Goal: Transaction & Acquisition: Purchase product/service

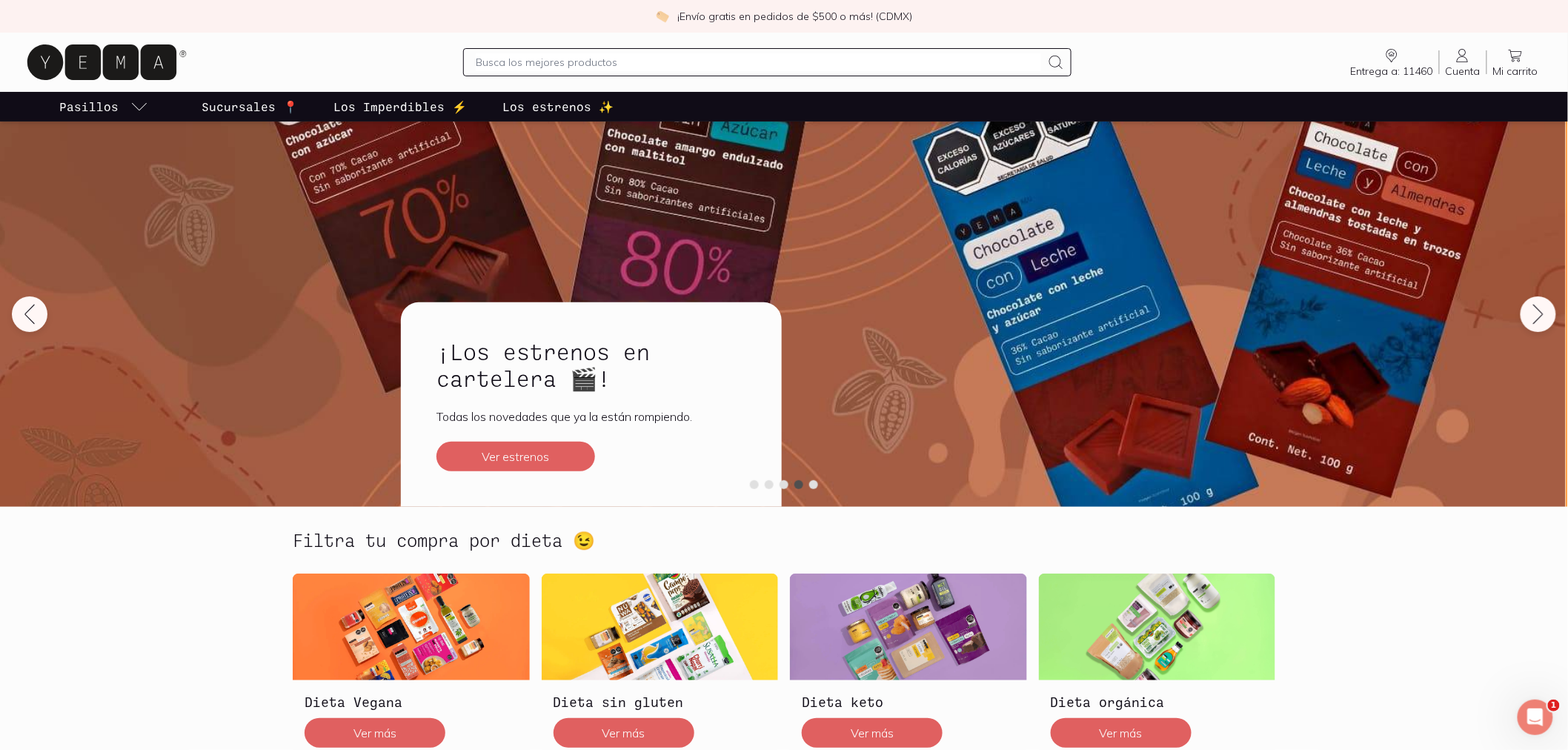
click at [463, 100] on link "Los Imperdibles ⚡️" at bounding box center [400, 107] width 139 height 30
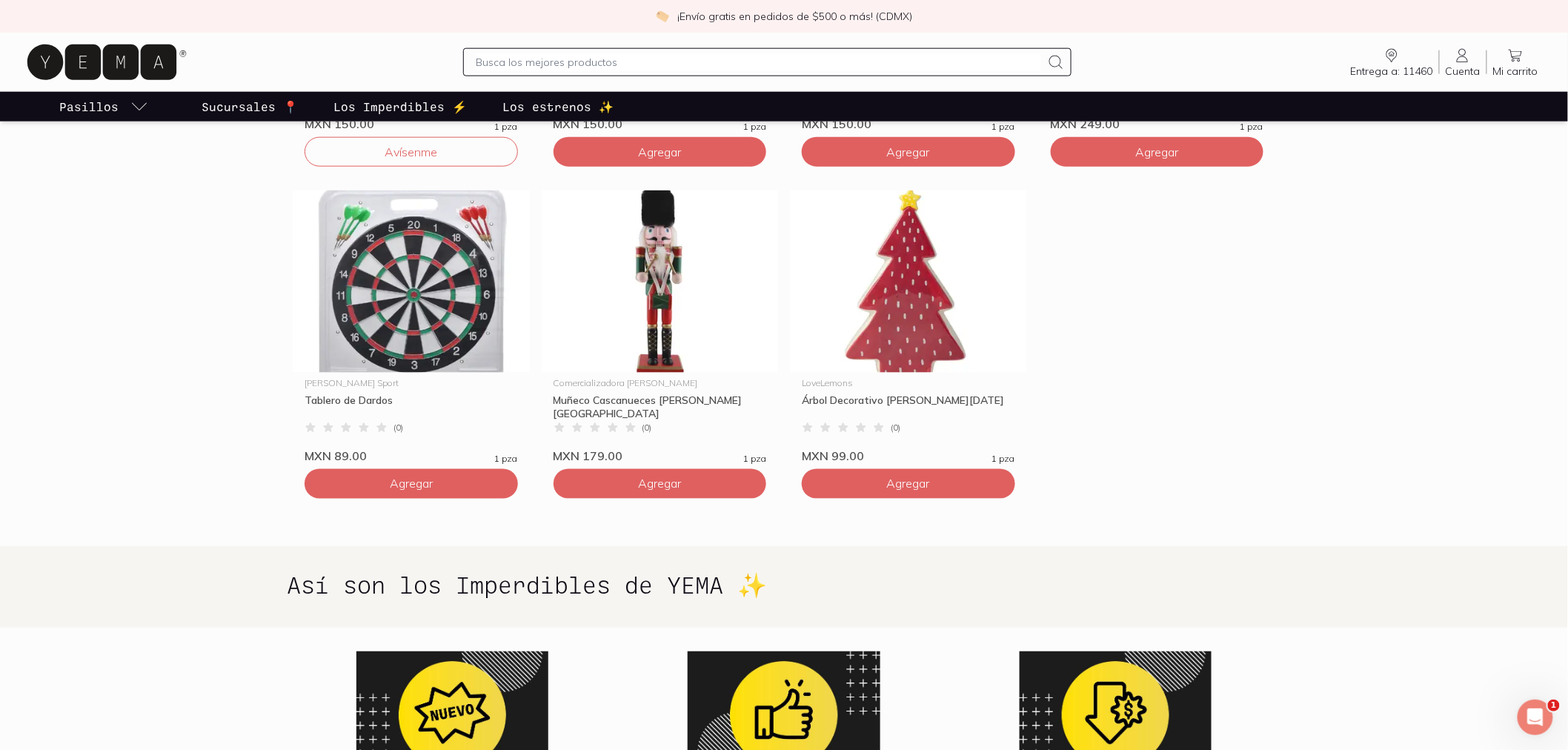
scroll to position [554, 0]
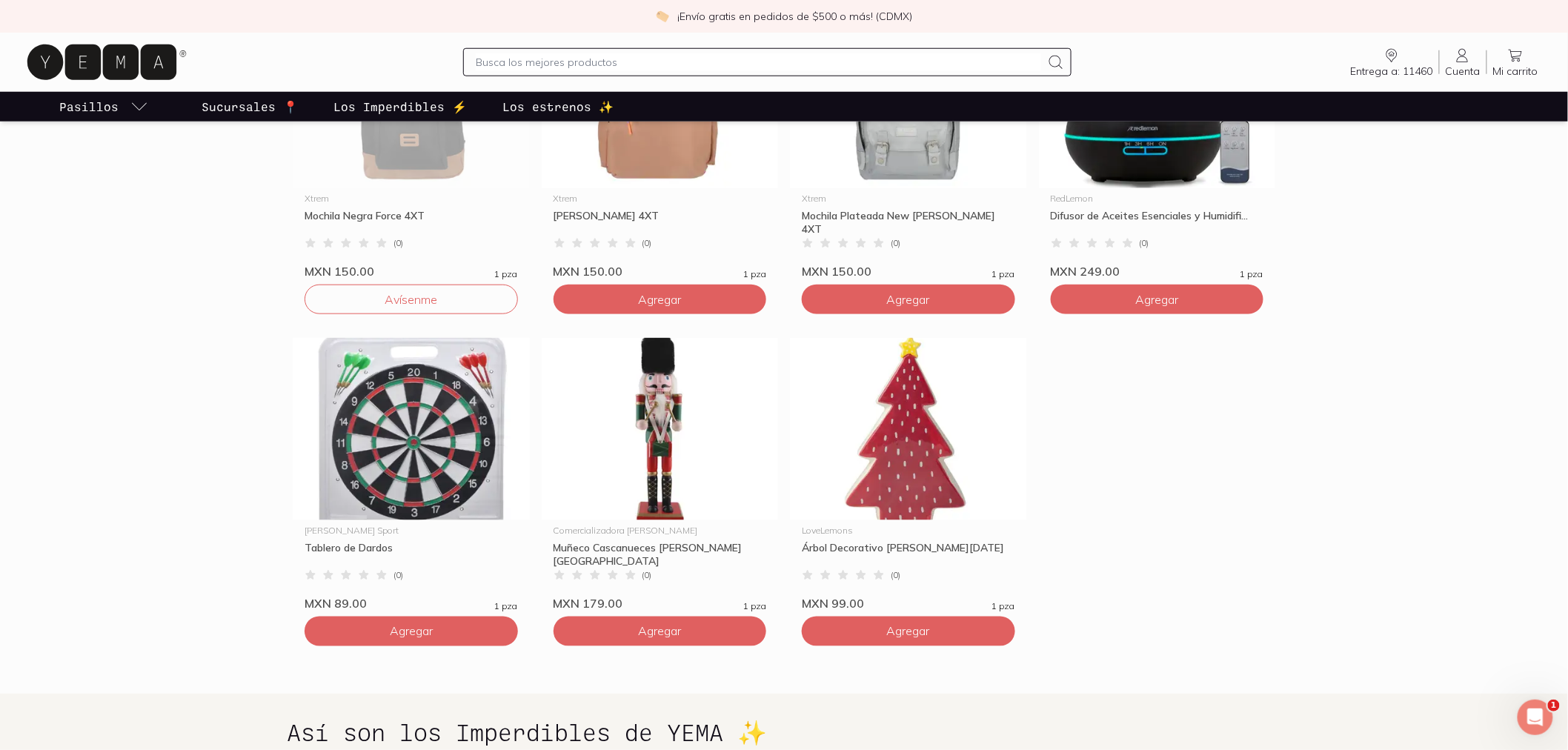
click at [593, 102] on p "Los estrenos ✨" at bounding box center [558, 106] width 111 height 18
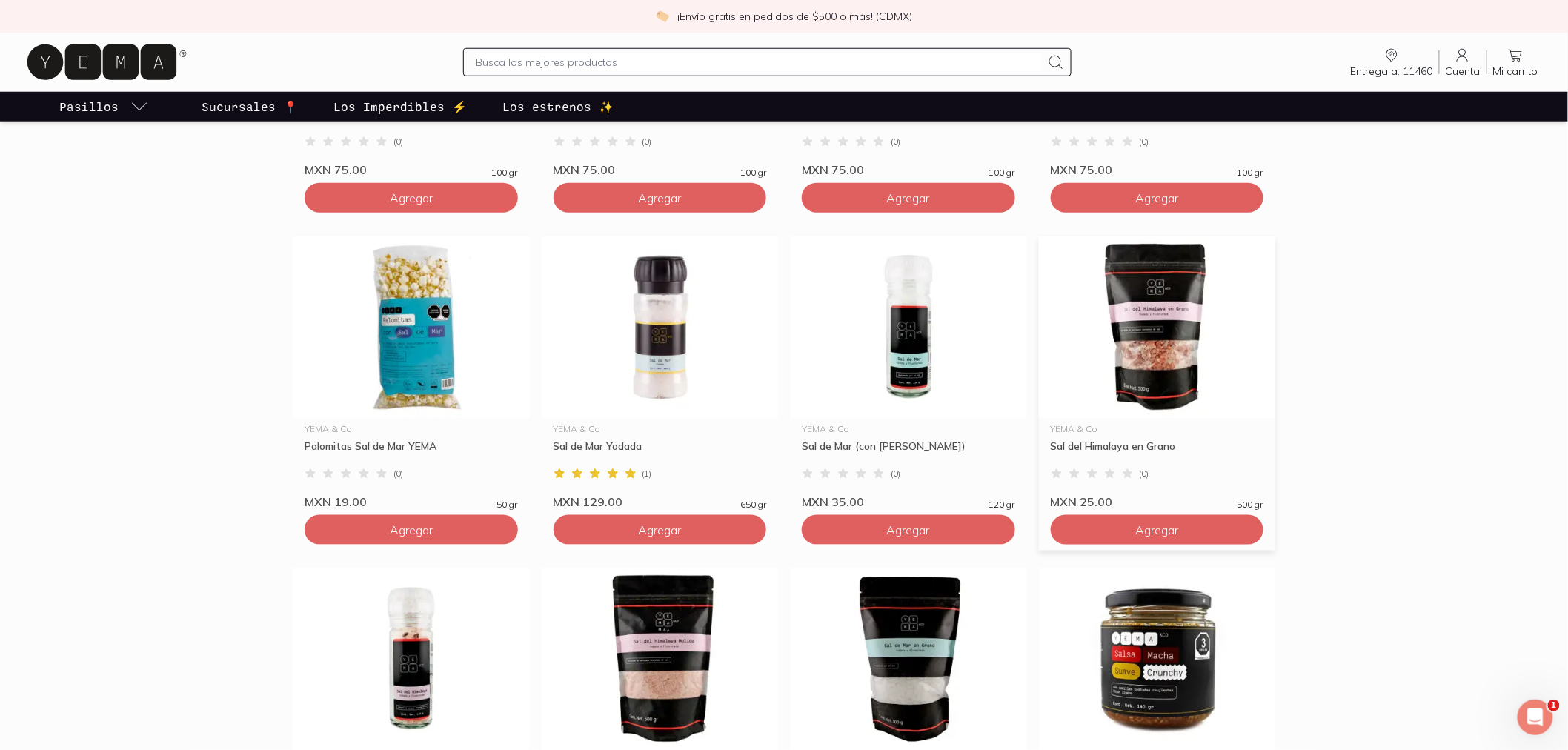
scroll to position [658, 0]
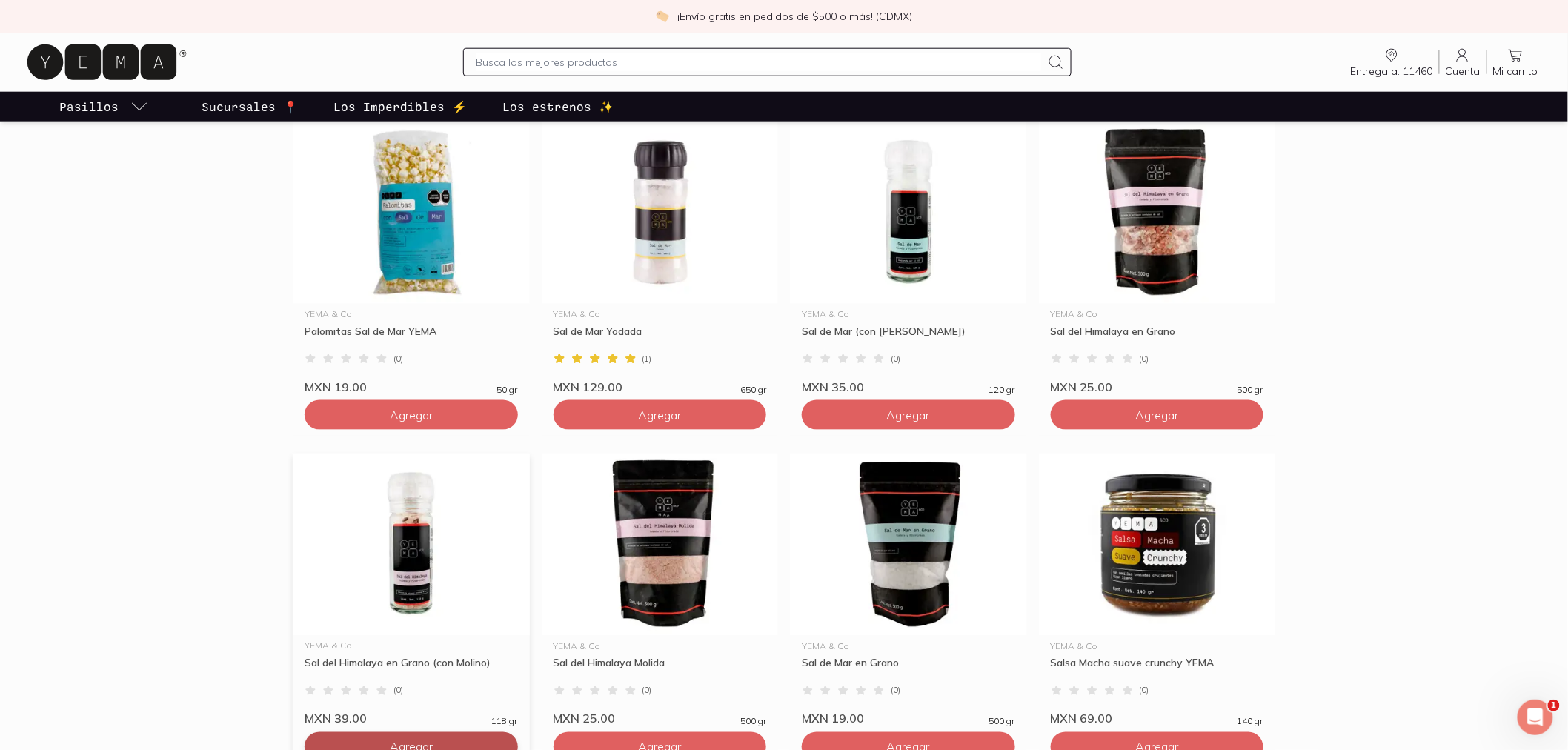
click at [318, 747] on button "Agregar" at bounding box center [411, 746] width 213 height 30
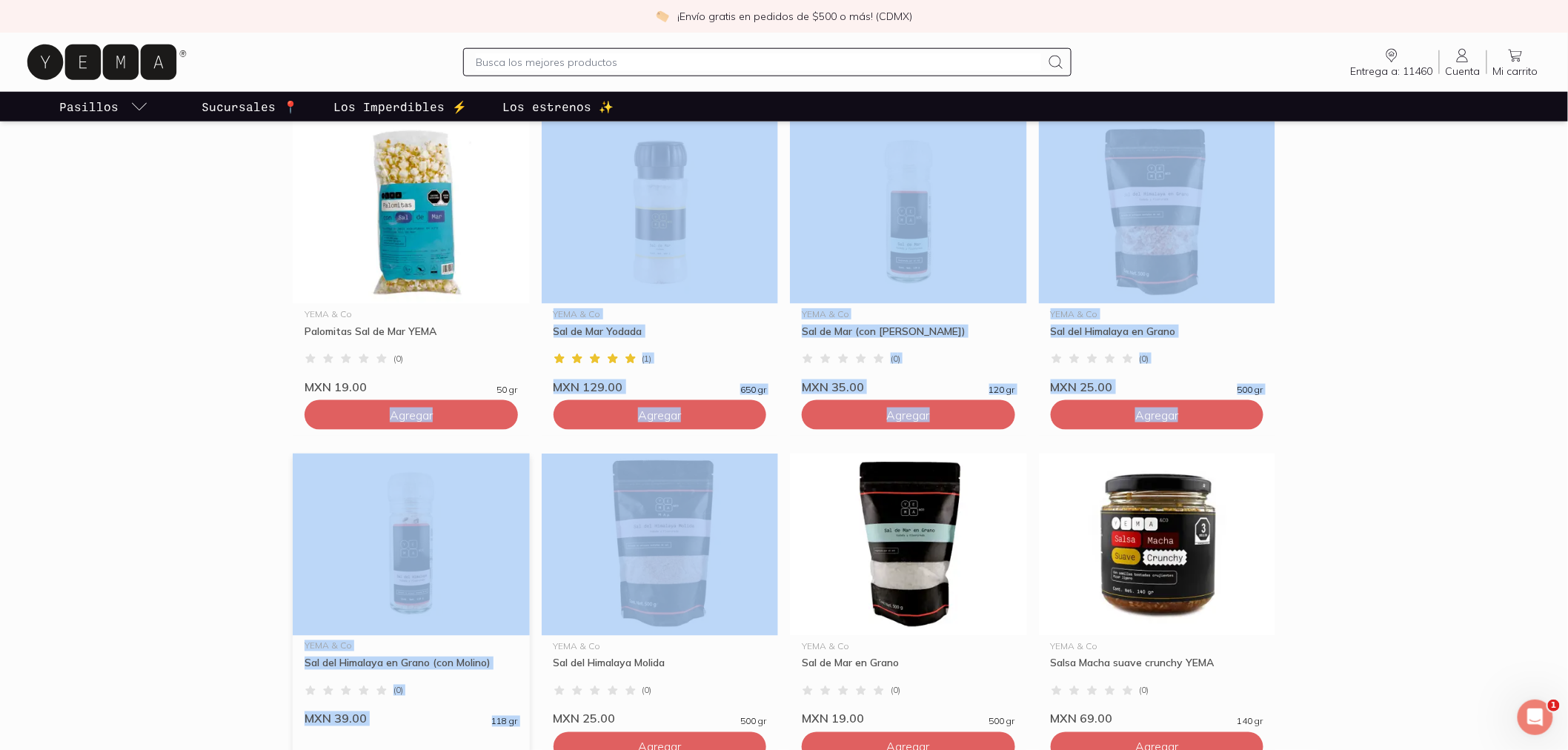
drag, startPoint x: 318, startPoint y: 747, endPoint x: 216, endPoint y: 254, distance: 503.4
click at [261, 372] on section "Nuevas estrellas YEMA ⭐️ YEMA & Co Chocolate con Leche YEMA ( 0 ) MXN 75.00 100…" at bounding box center [784, 764] width 1568 height 2082
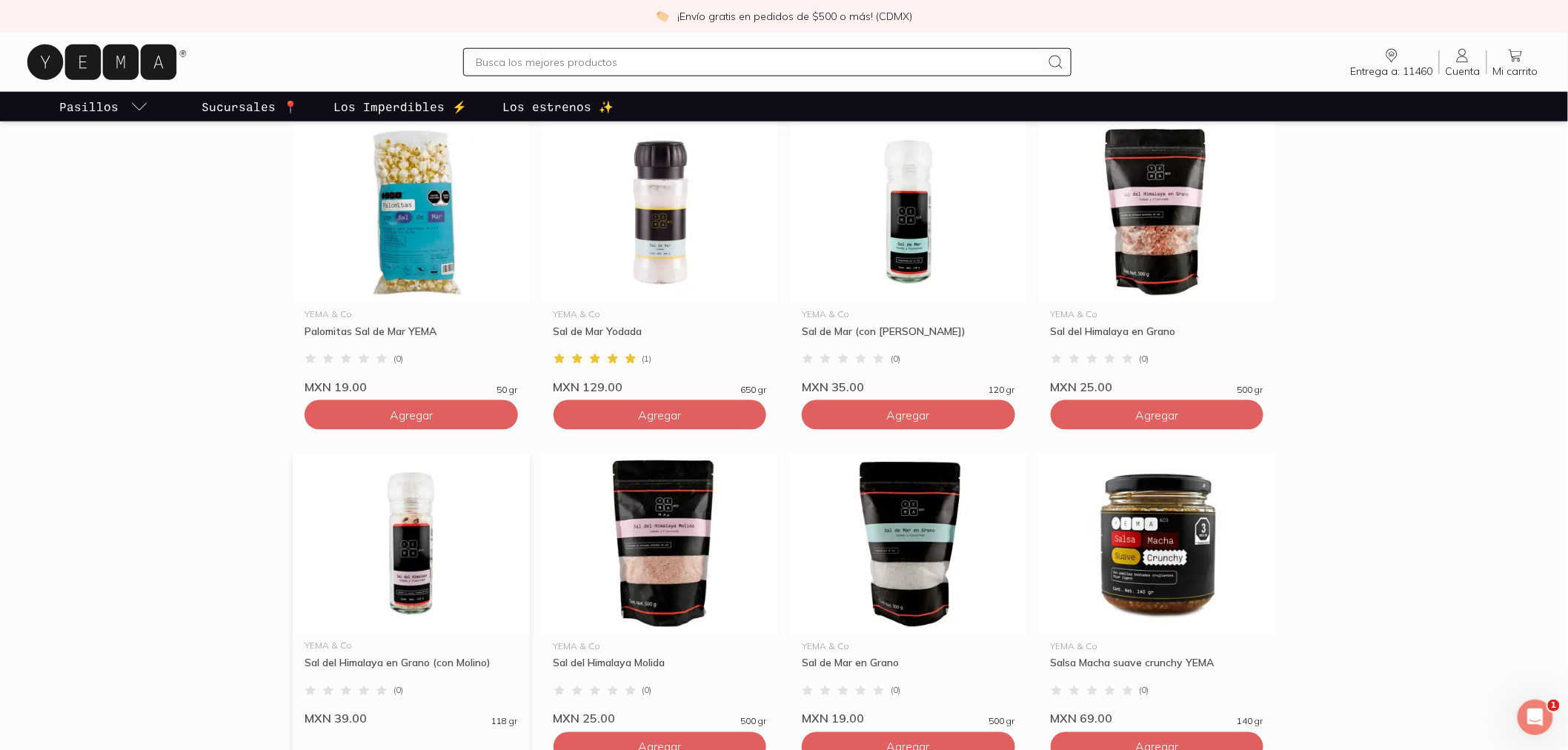
click at [193, 222] on section "Nuevas estrellas YEMA ⭐️ YEMA & Co Chocolate con Leche YEMA ( 0 ) MXN 75.00 100…" at bounding box center [784, 764] width 1568 height 2082
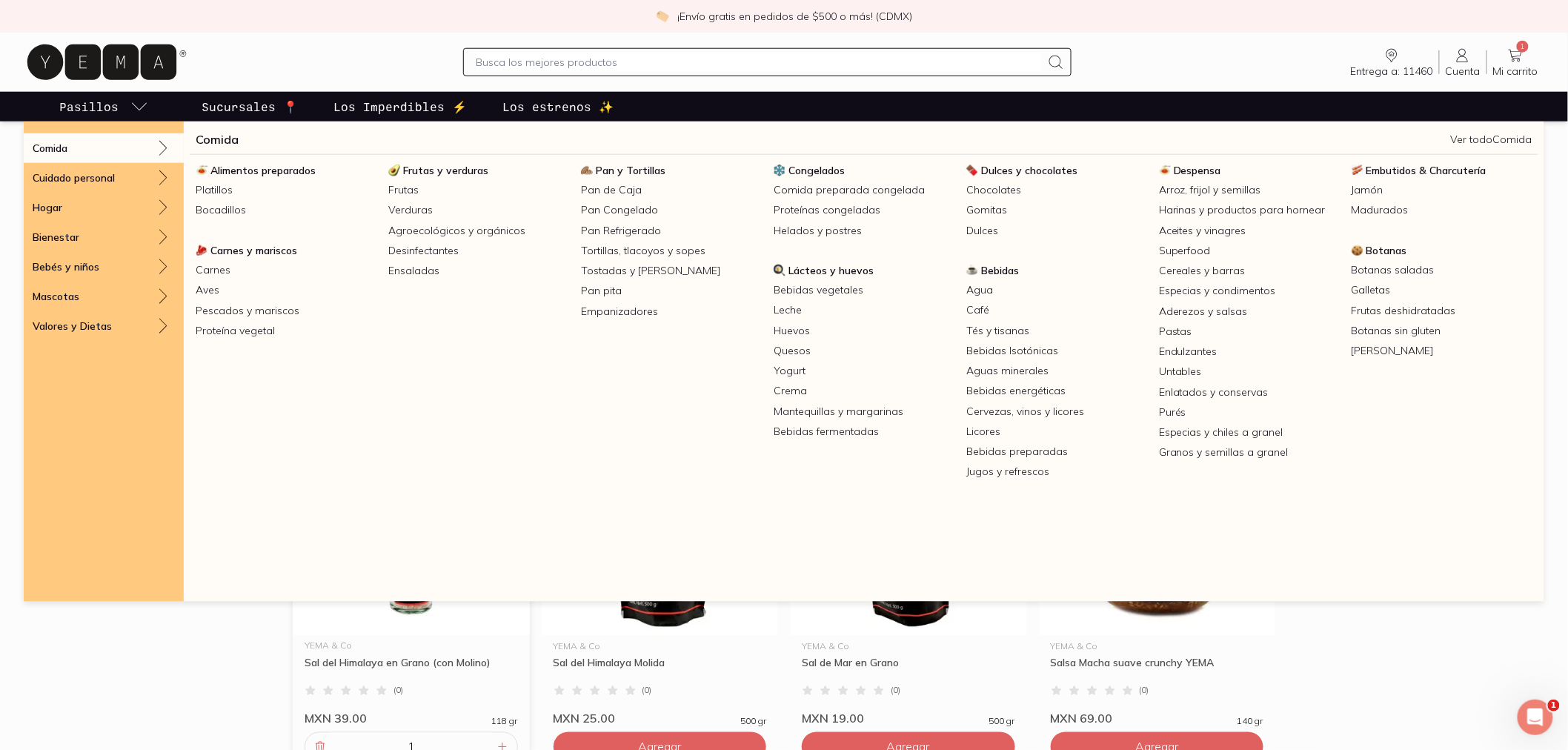
click at [90, 119] on link "Pasillos" at bounding box center [104, 107] width 95 height 30
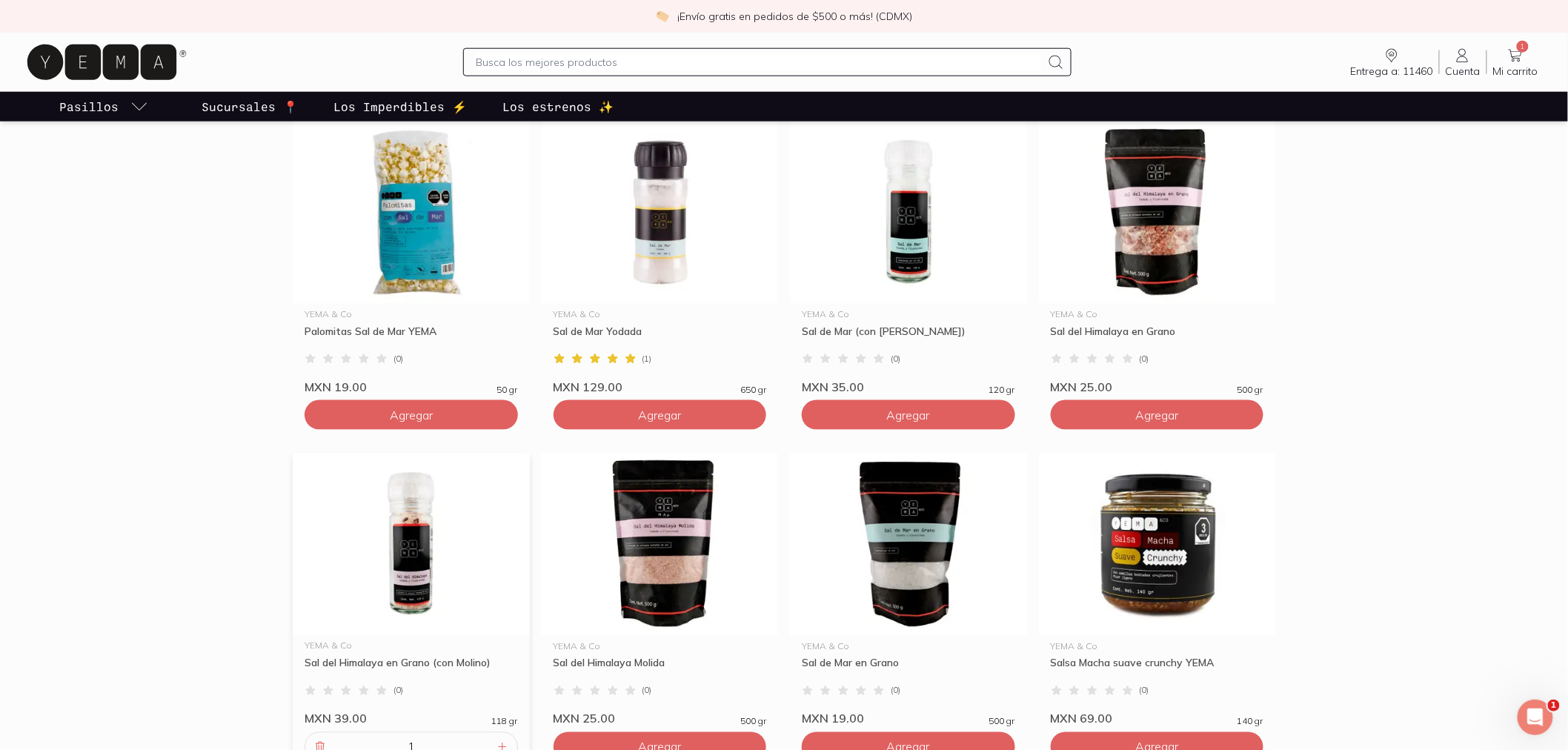
click at [441, 101] on p "Los Imperdibles ⚡️" at bounding box center [400, 106] width 133 height 18
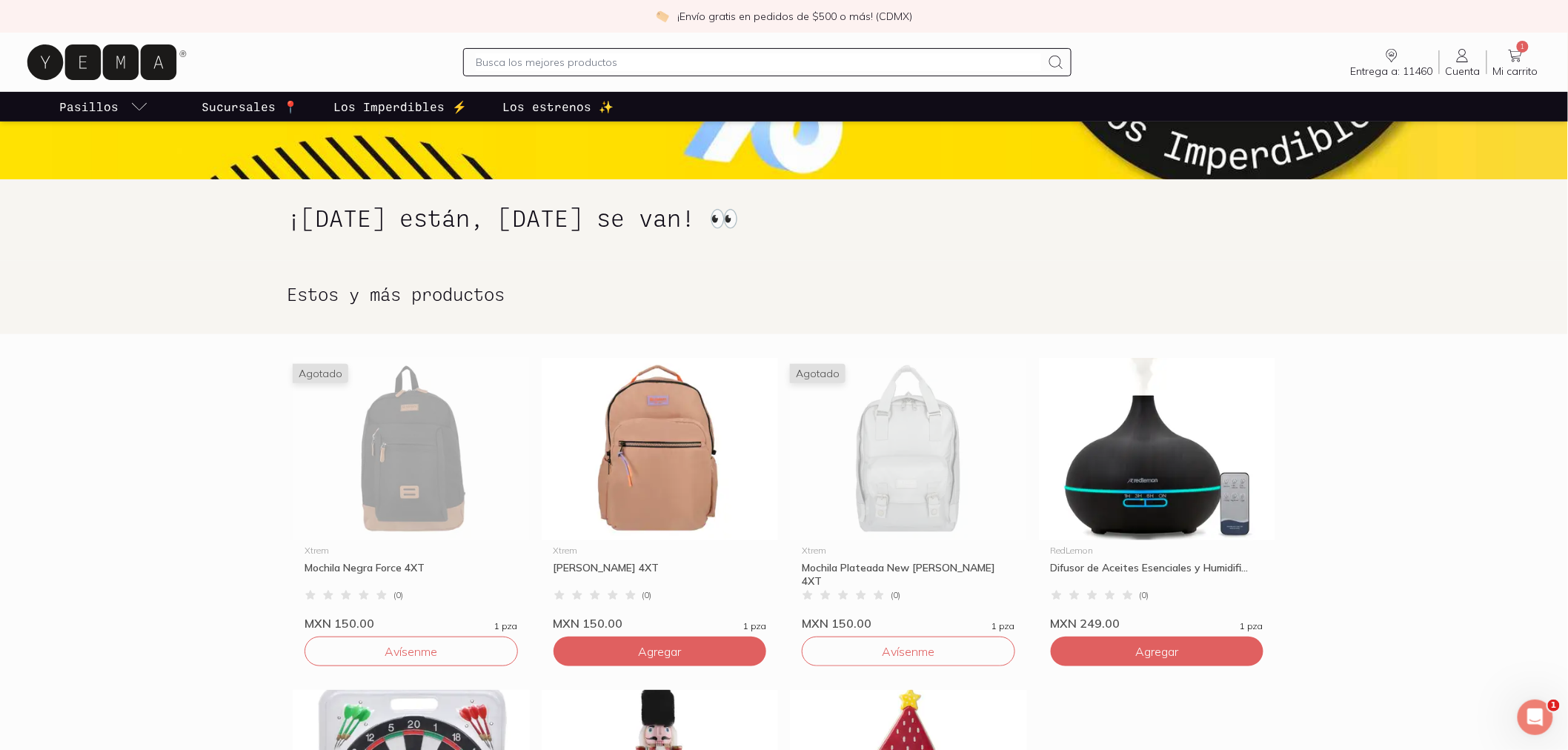
scroll to position [82, 0]
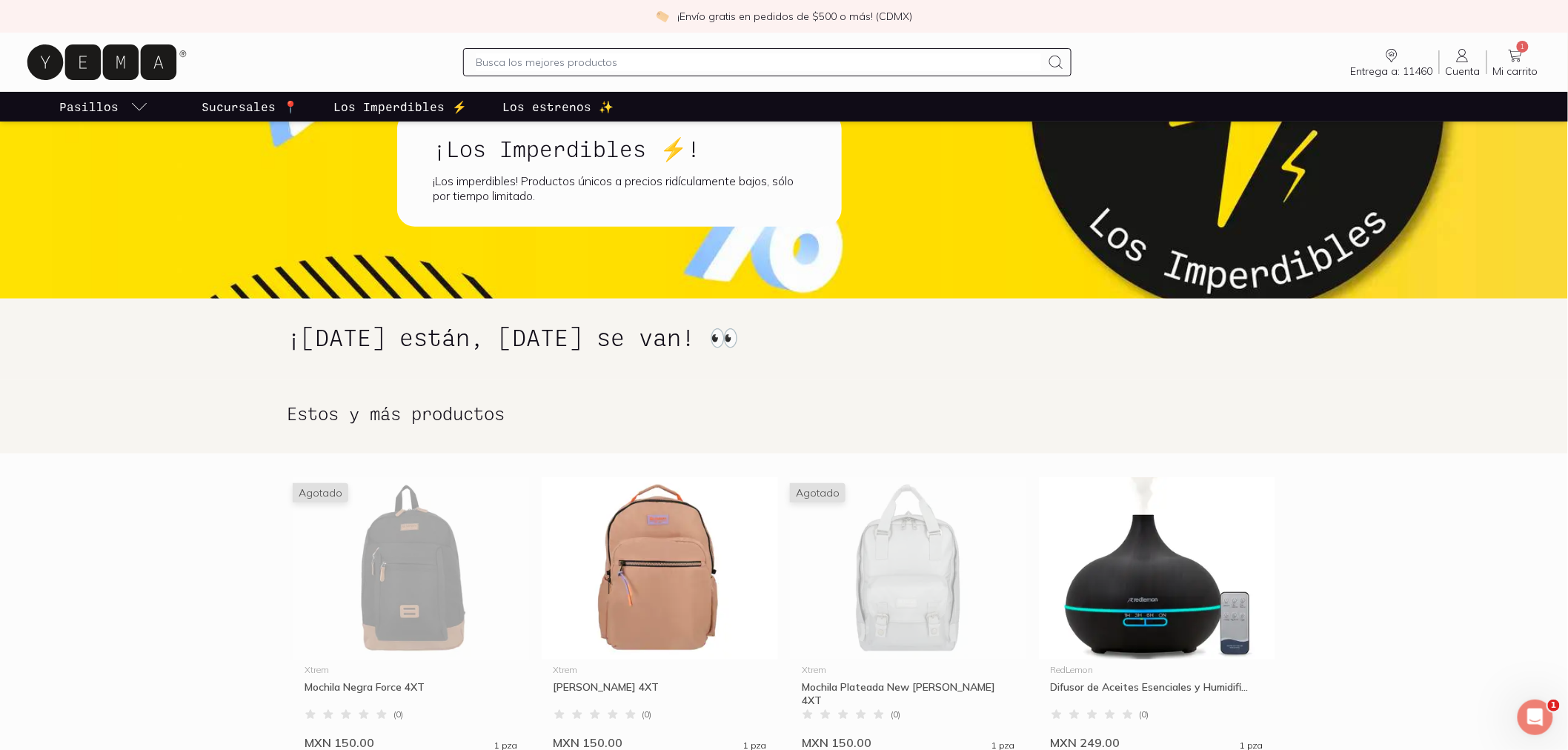
click at [575, 102] on p "Los estrenos ✨" at bounding box center [558, 106] width 111 height 18
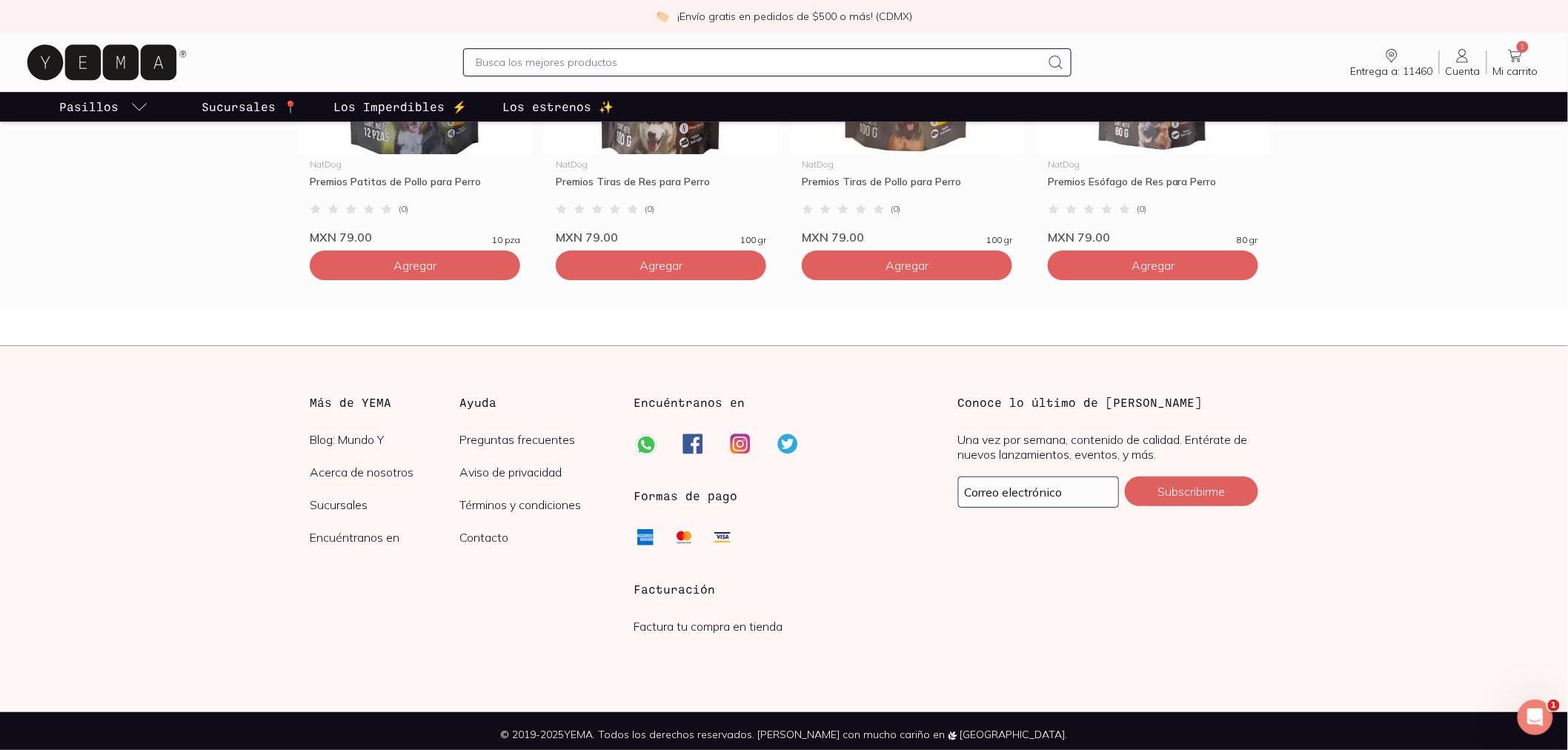
scroll to position [3602, 0]
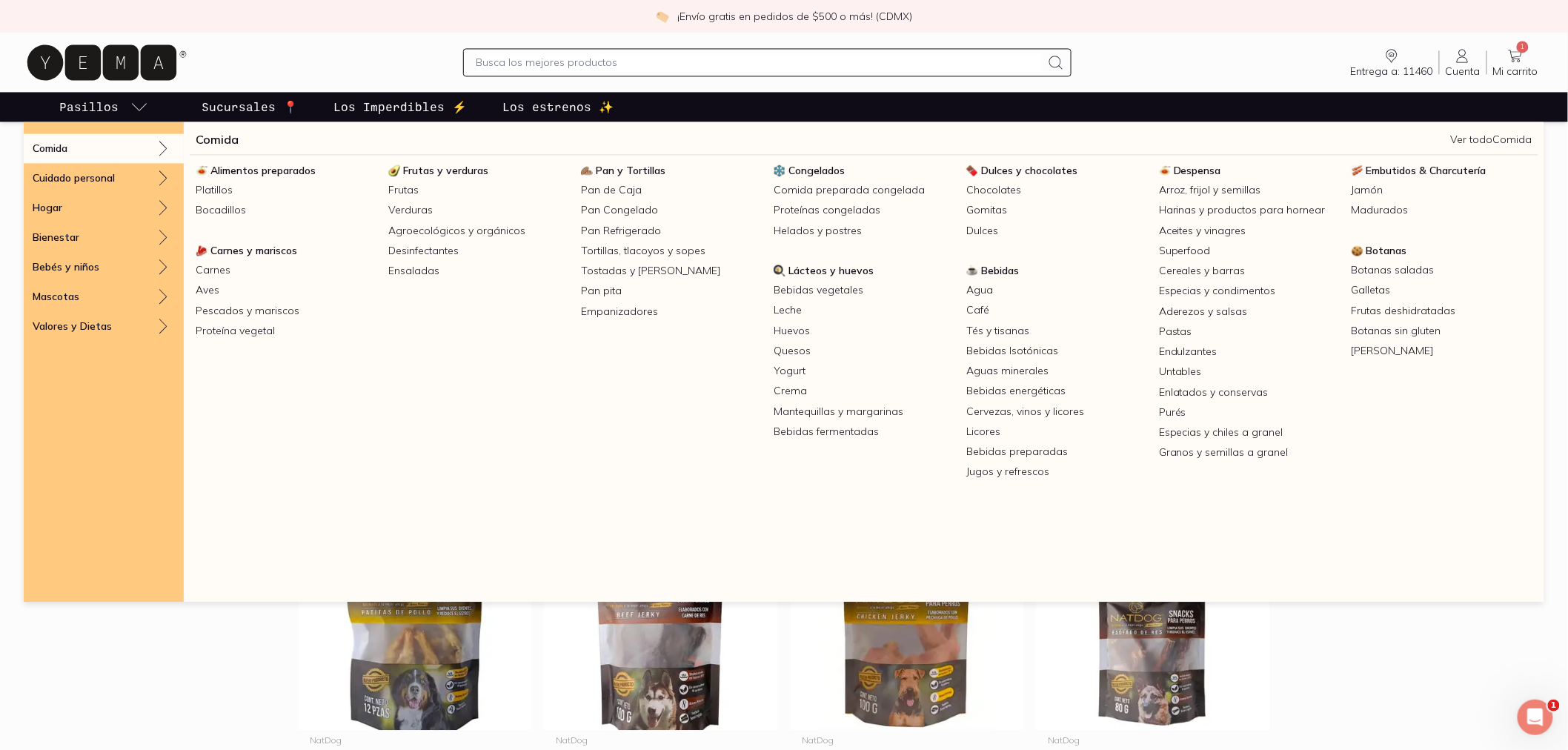
click at [133, 139] on div "Comida" at bounding box center [104, 148] width 160 height 30
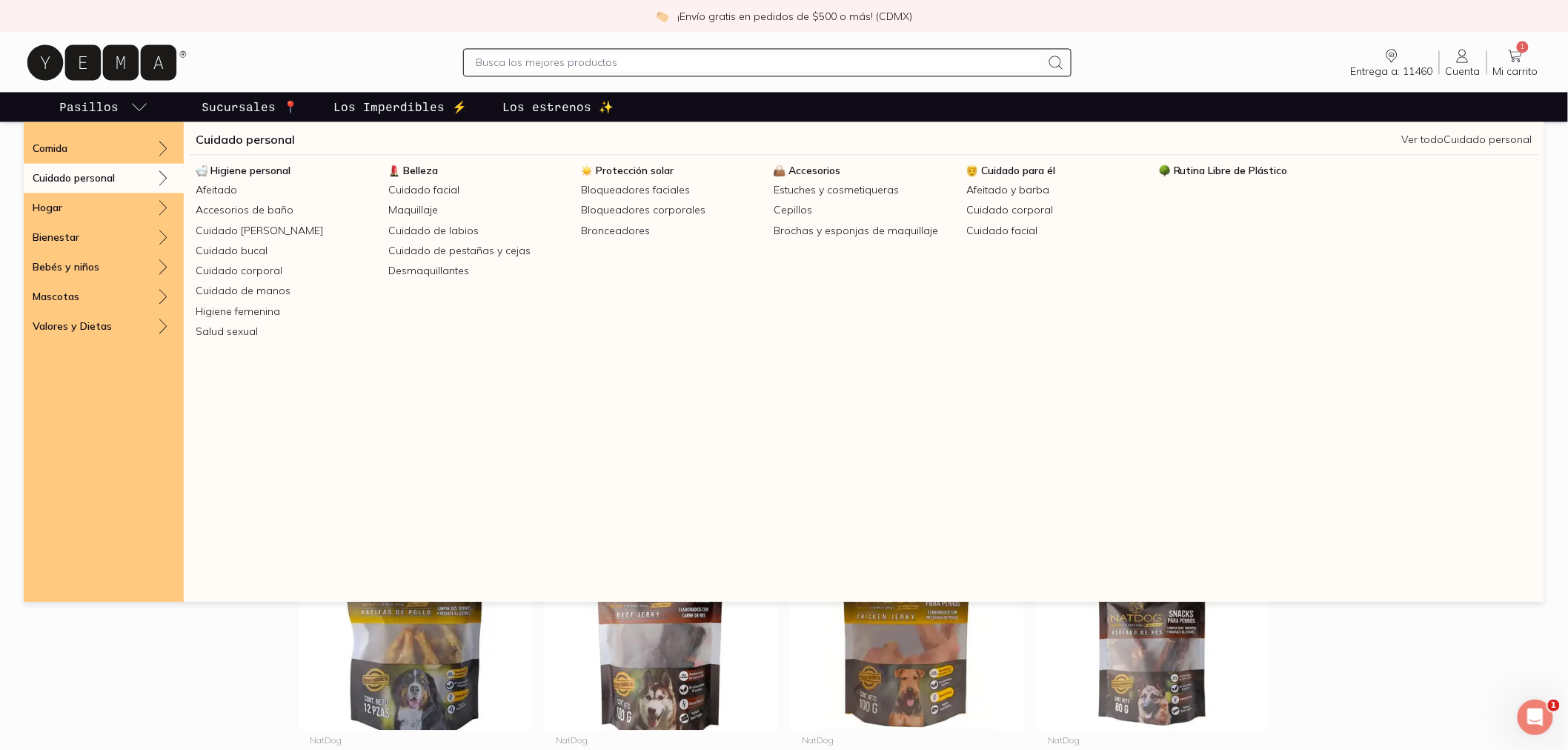
click at [76, 163] on div "Cuidado personal" at bounding box center [104, 177] width 160 height 30
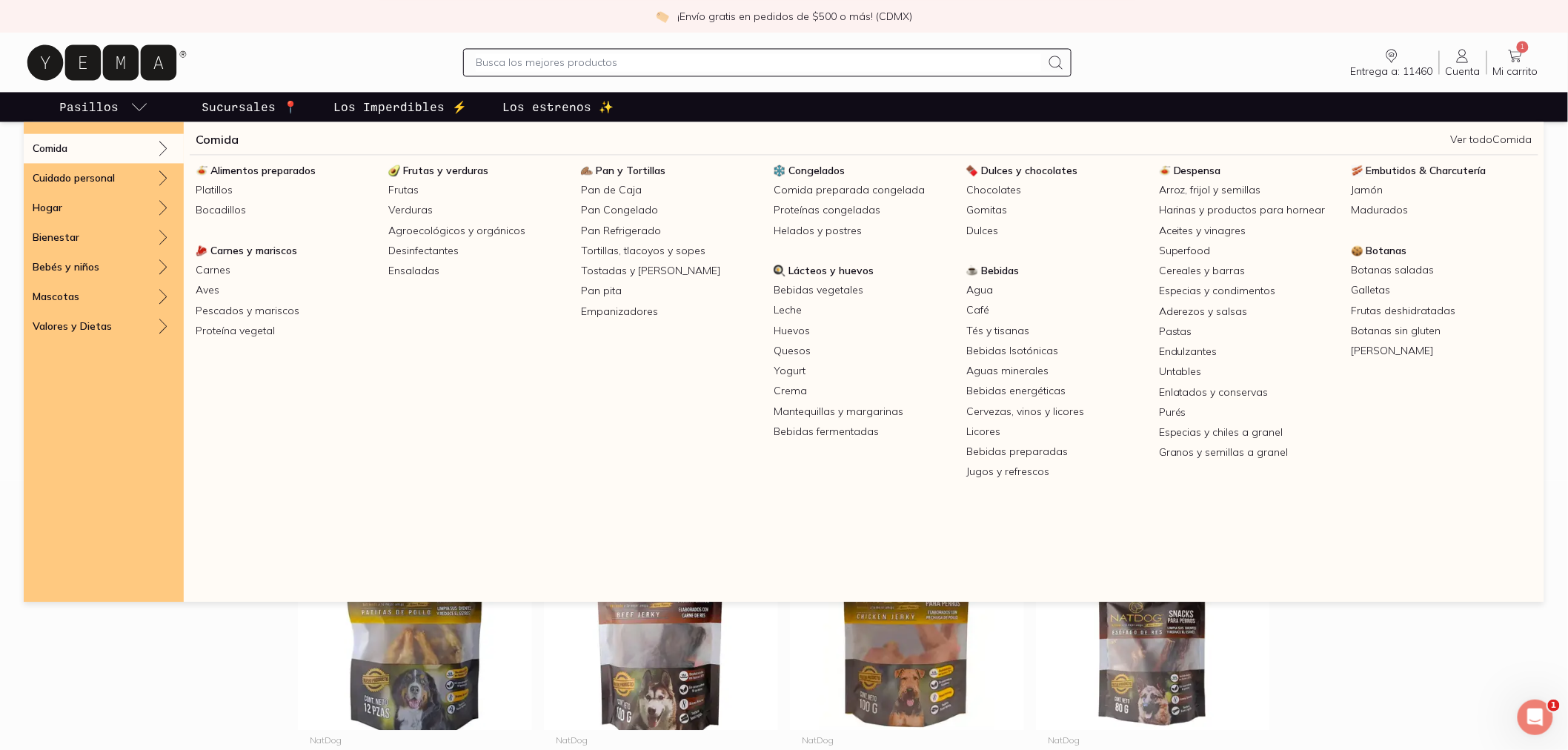
click at [87, 151] on div "Comida" at bounding box center [104, 148] width 160 height 30
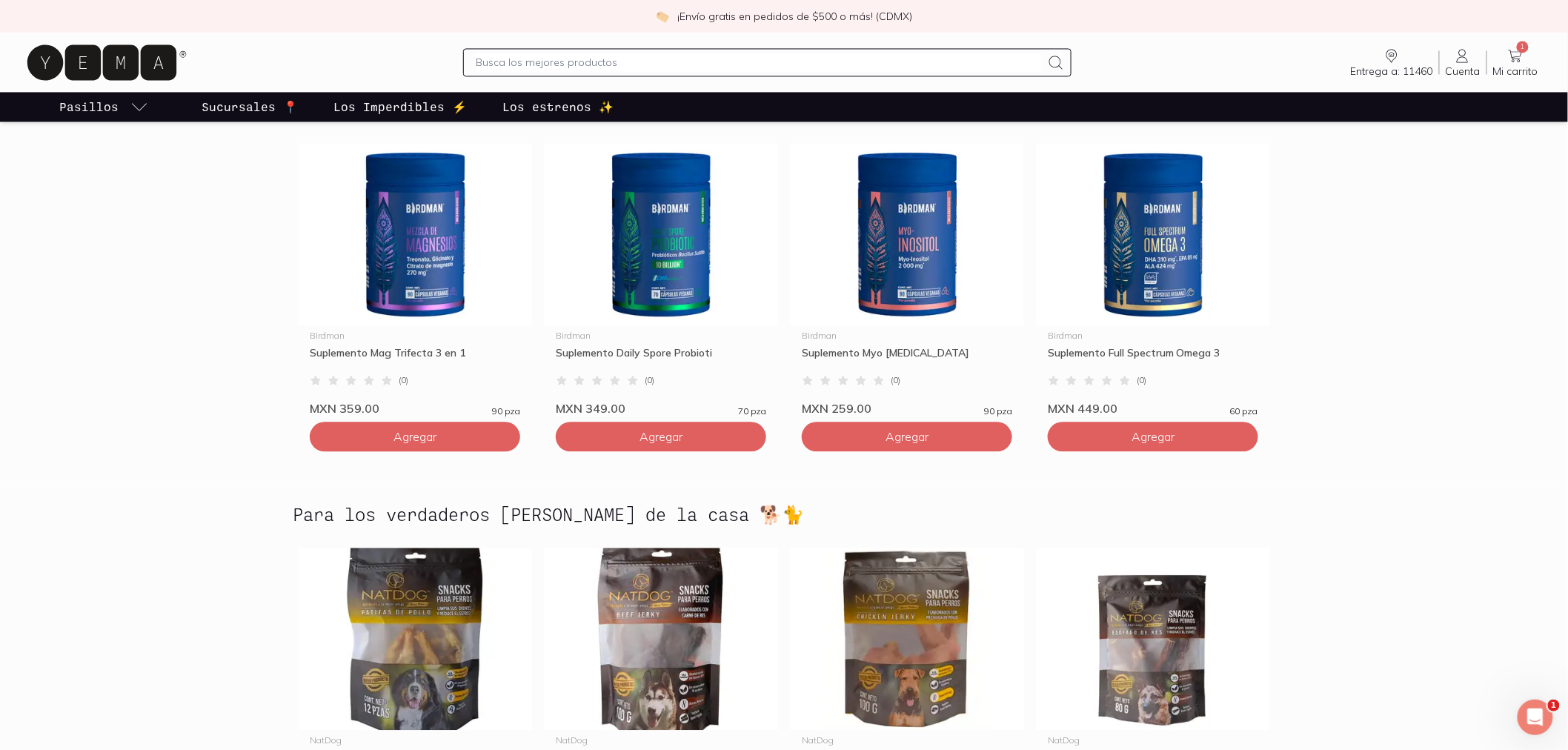
click at [5, 196] on section "Para estar bien 🔥 Birdman Suplemento Mag Trifecta 3 en 1 ( 0 ) MXN 359.00 90 pz…" at bounding box center [784, 278] width 1568 height 404
click at [427, 92] on link "Los Imperdibles ⚡️" at bounding box center [400, 107] width 139 height 30
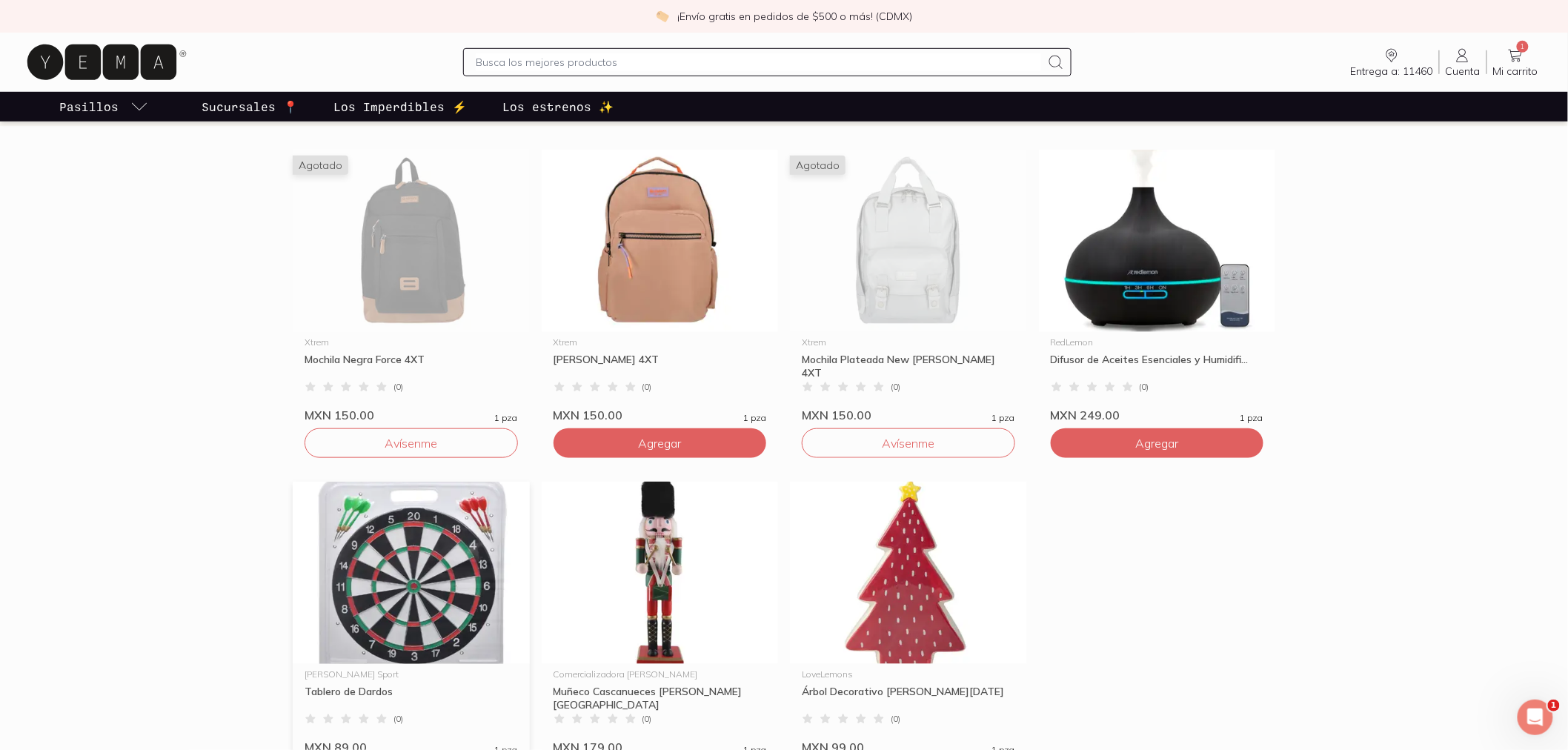
scroll to position [329, 0]
